Goal: Information Seeking & Learning: Learn about a topic

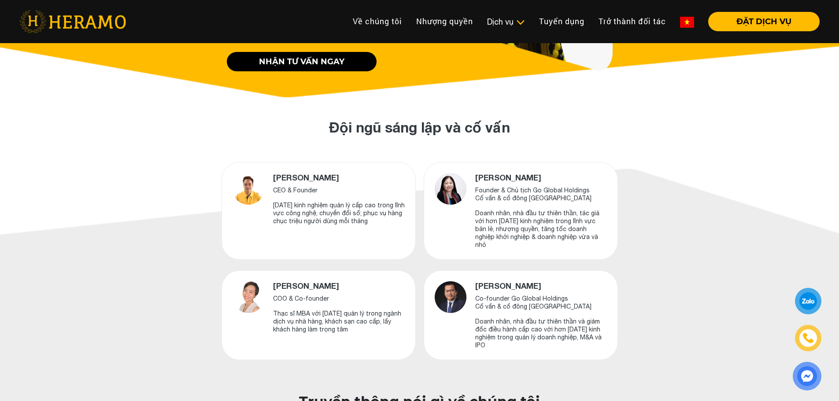
scroll to position [264, 0]
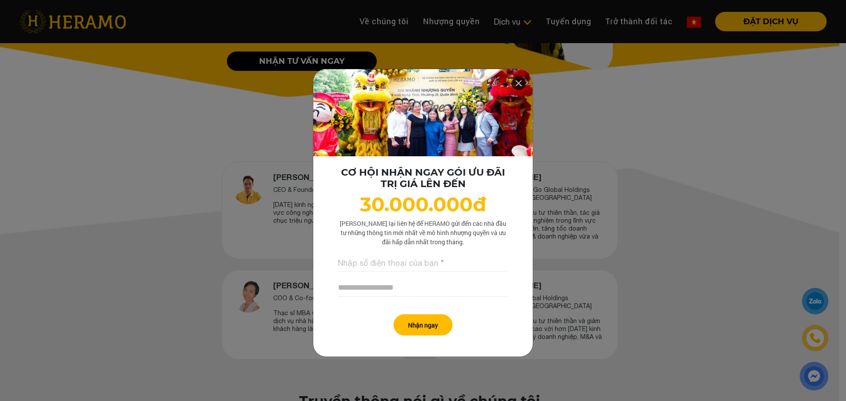
click at [516, 83] on icon at bounding box center [518, 83] width 11 height 16
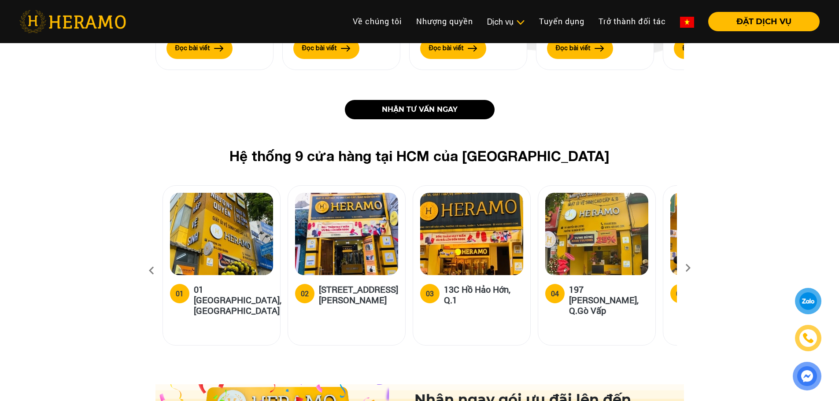
scroll to position [1057, 0]
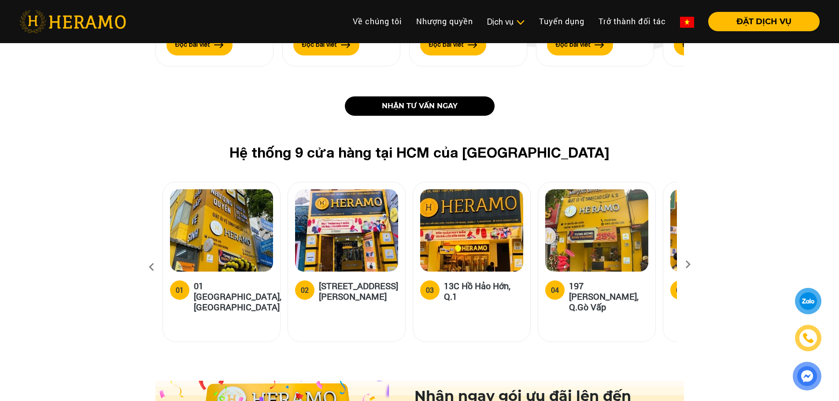
click at [687, 265] on icon at bounding box center [688, 268] width 16 height 6
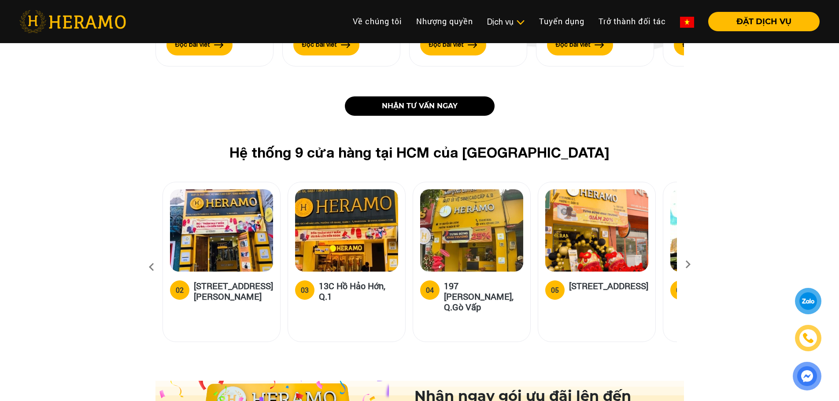
click at [687, 265] on icon at bounding box center [688, 268] width 16 height 6
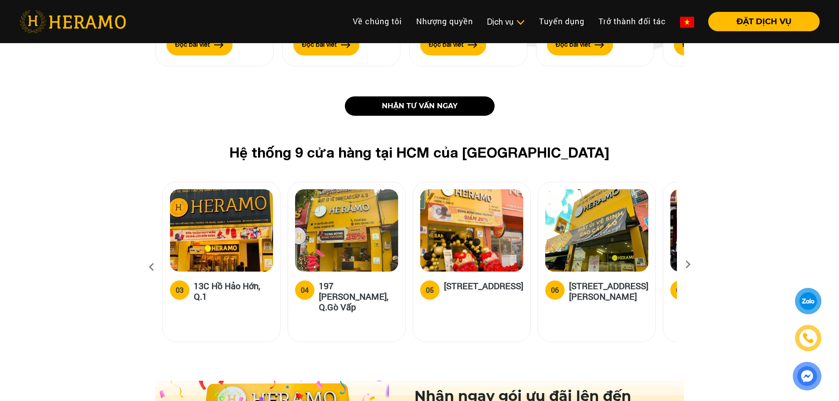
click at [687, 265] on icon at bounding box center [688, 268] width 16 height 6
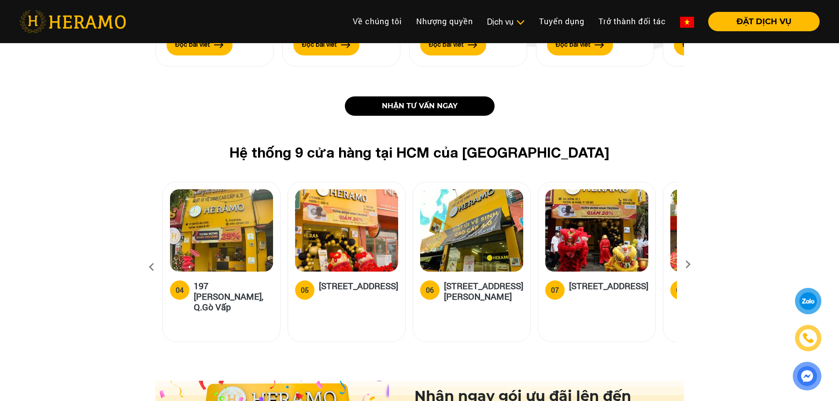
click at [687, 265] on icon at bounding box center [688, 268] width 16 height 6
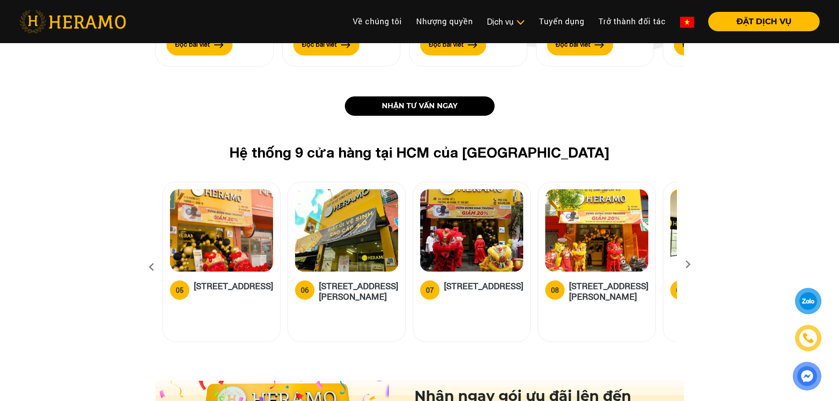
click at [687, 265] on icon at bounding box center [688, 268] width 16 height 6
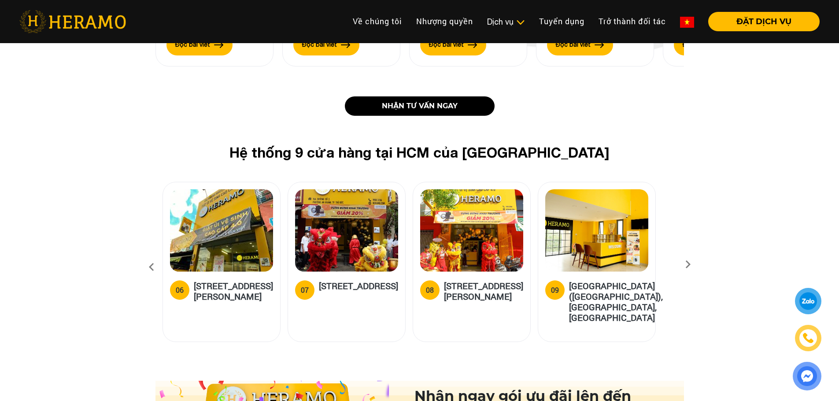
click at [687, 265] on icon at bounding box center [688, 268] width 16 height 6
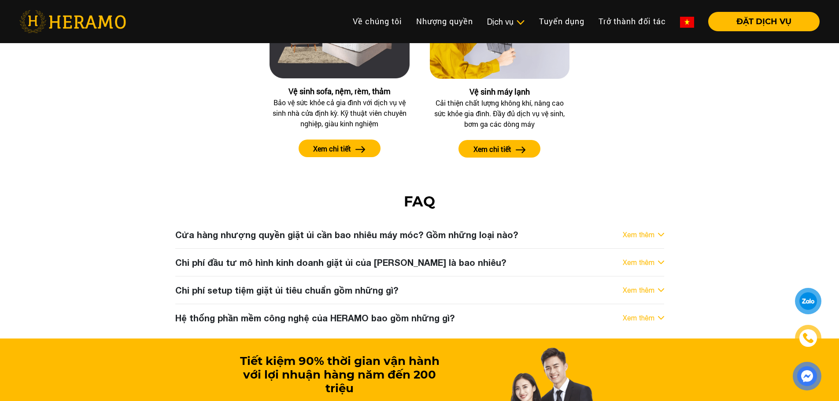
scroll to position [4404, 0]
